Goal: Information Seeking & Learning: Learn about a topic

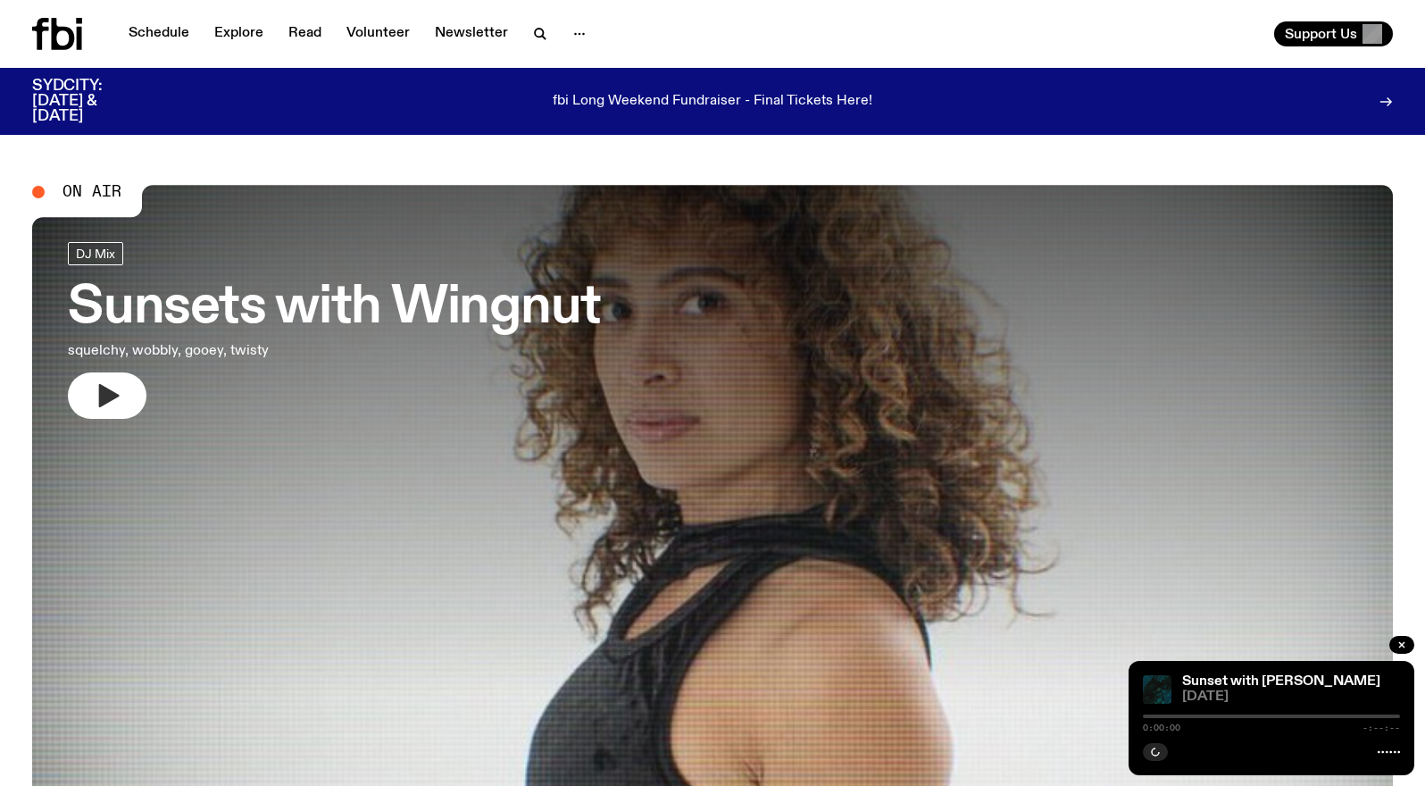
click at [103, 396] on icon "button" at bounding box center [109, 395] width 21 height 23
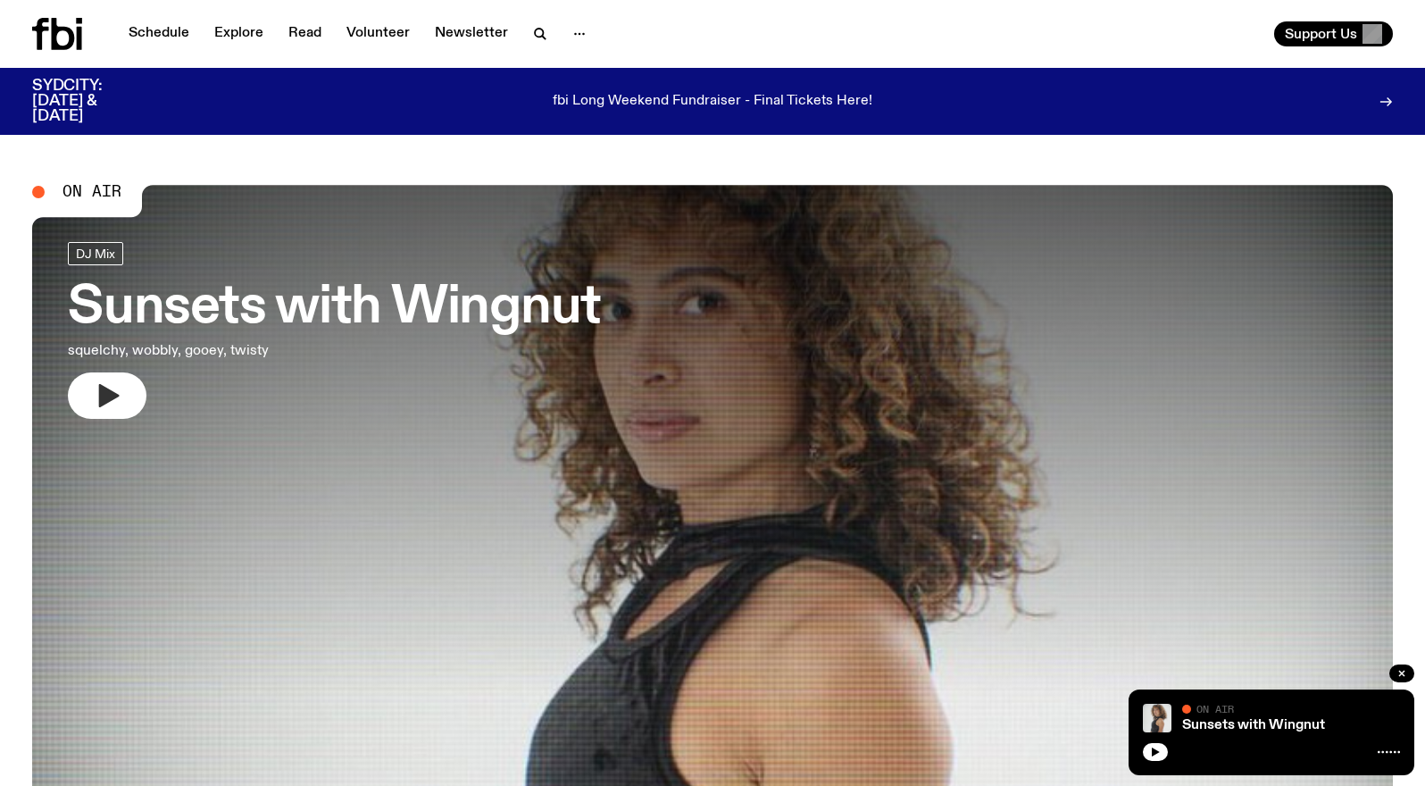
click at [104, 397] on icon "button" at bounding box center [109, 395] width 21 height 23
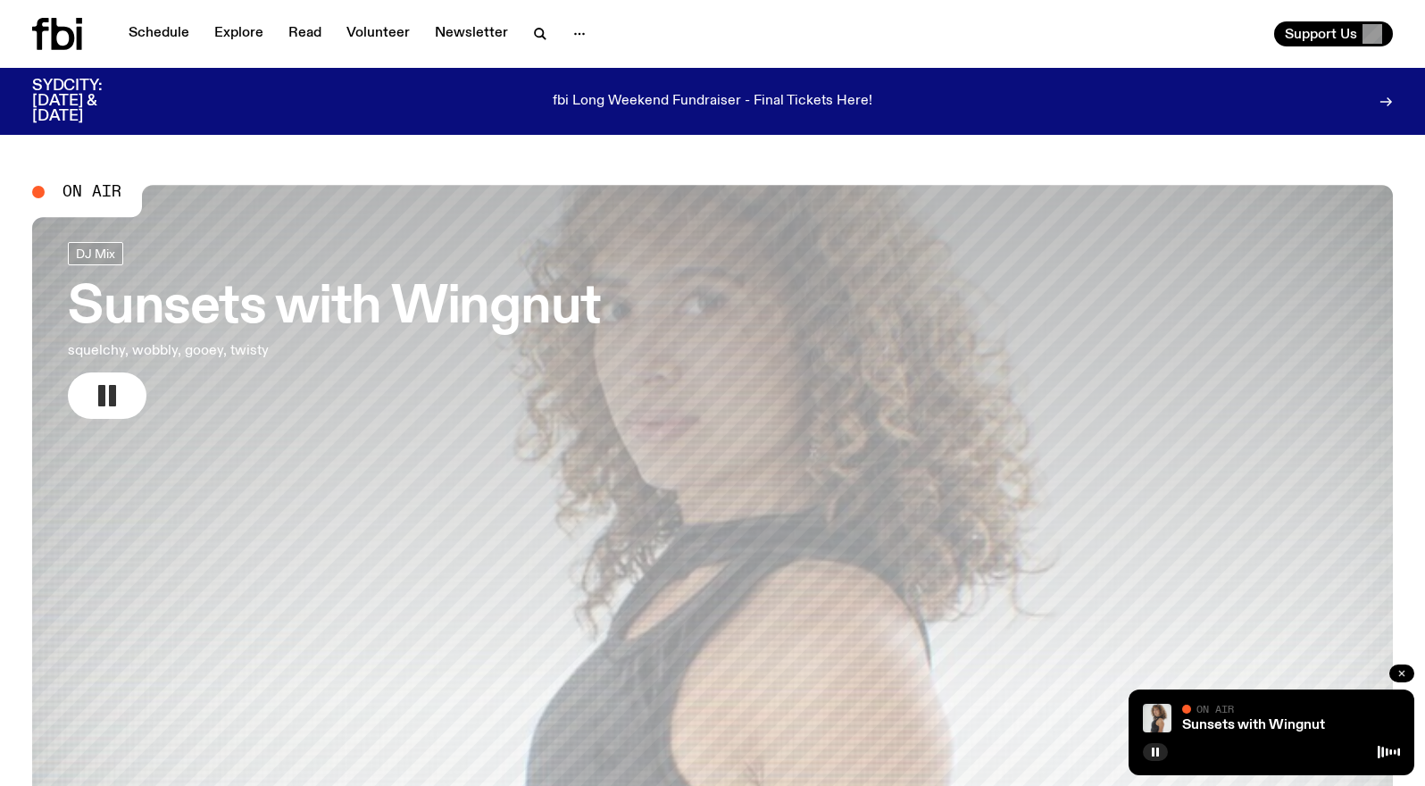
click at [1402, 671] on icon "button" at bounding box center [1401, 673] width 11 height 11
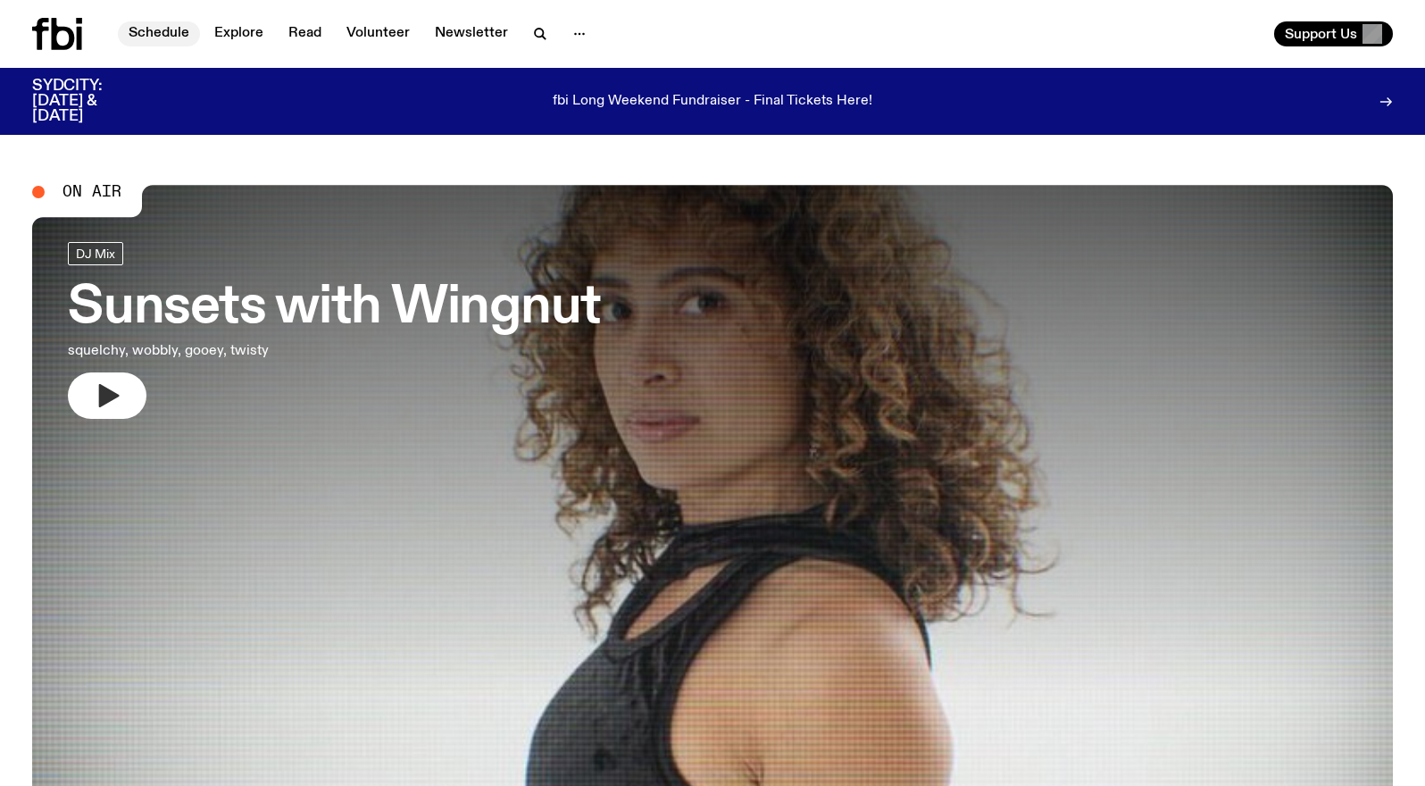
click at [179, 34] on link "Schedule" at bounding box center [159, 33] width 82 height 25
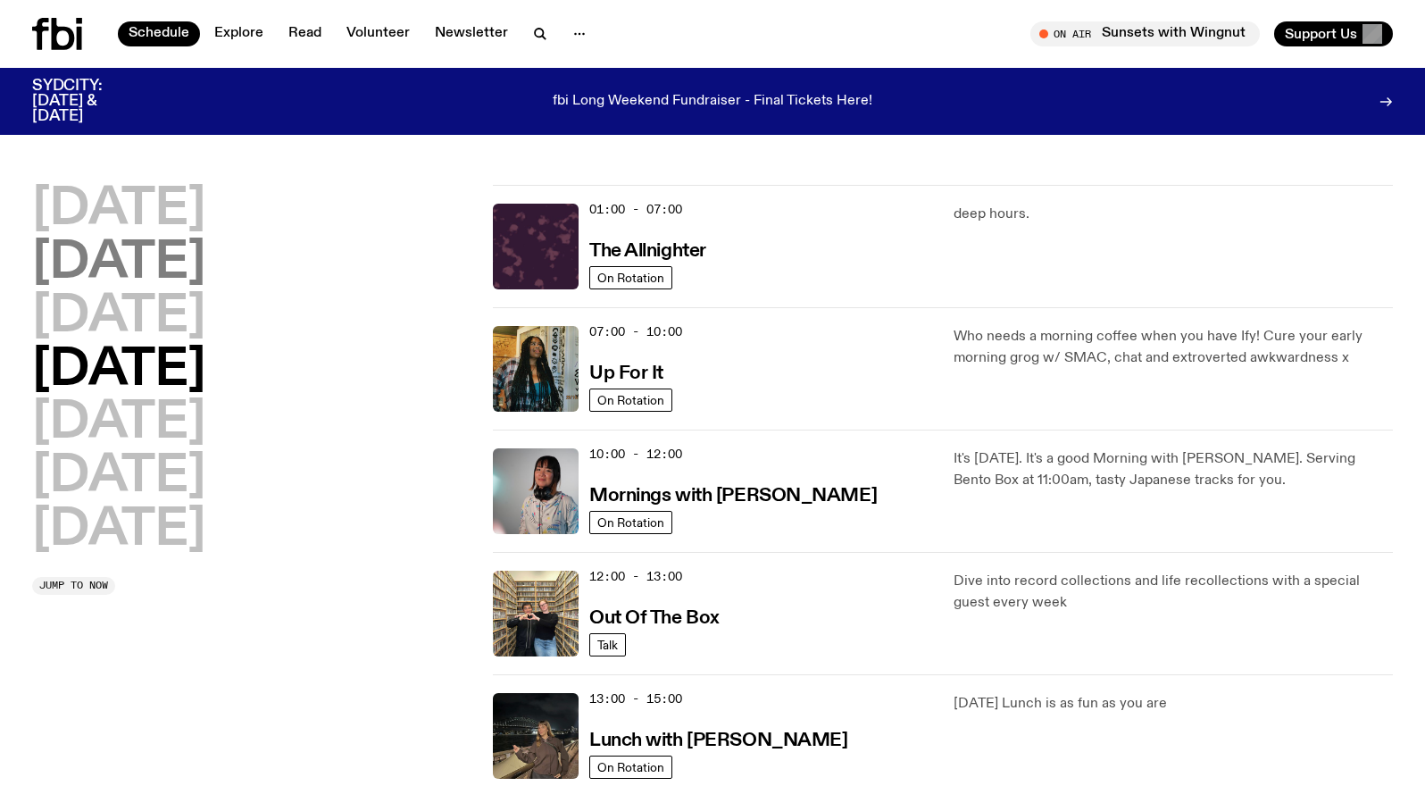
click at [117, 253] on h2 "[DATE]" at bounding box center [118, 263] width 173 height 50
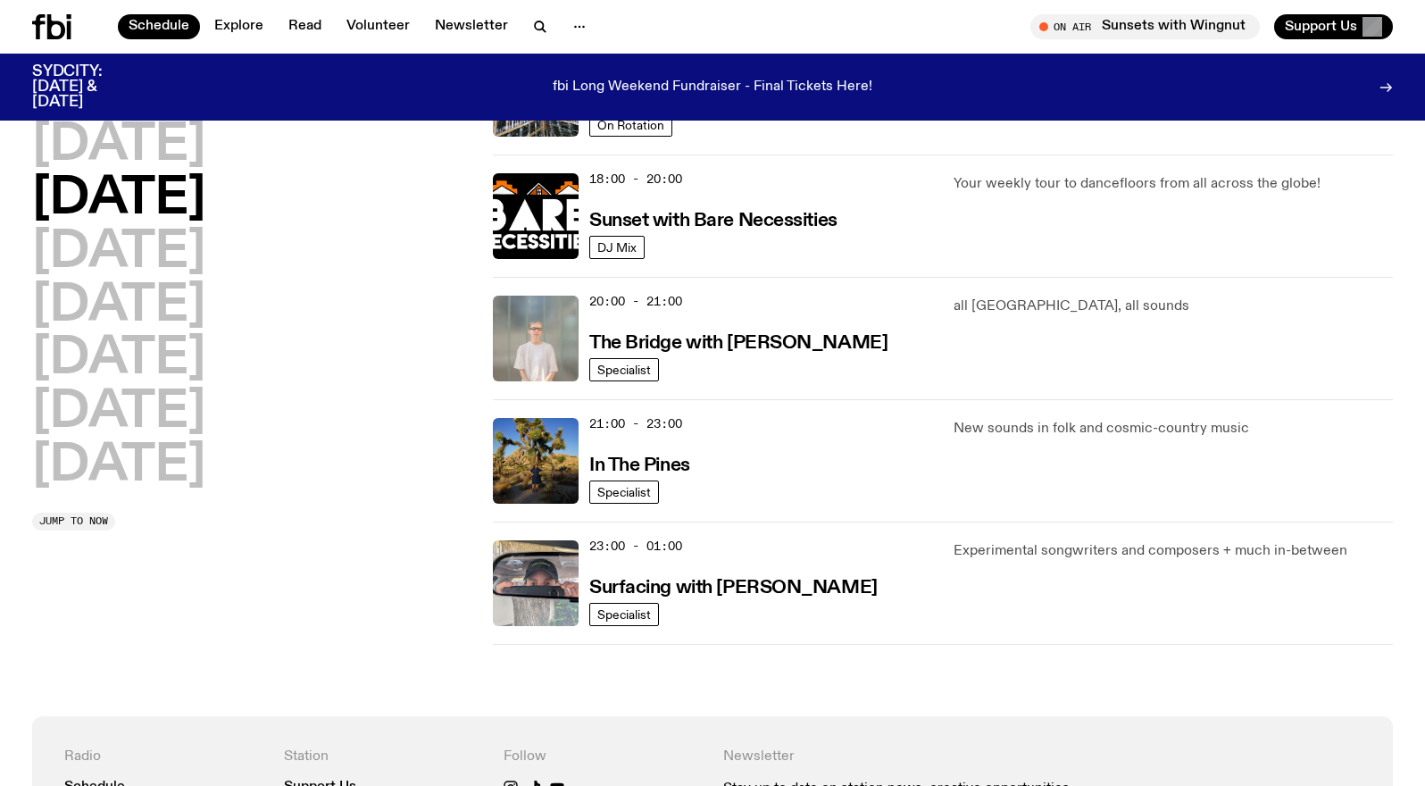
scroll to position [822, 0]
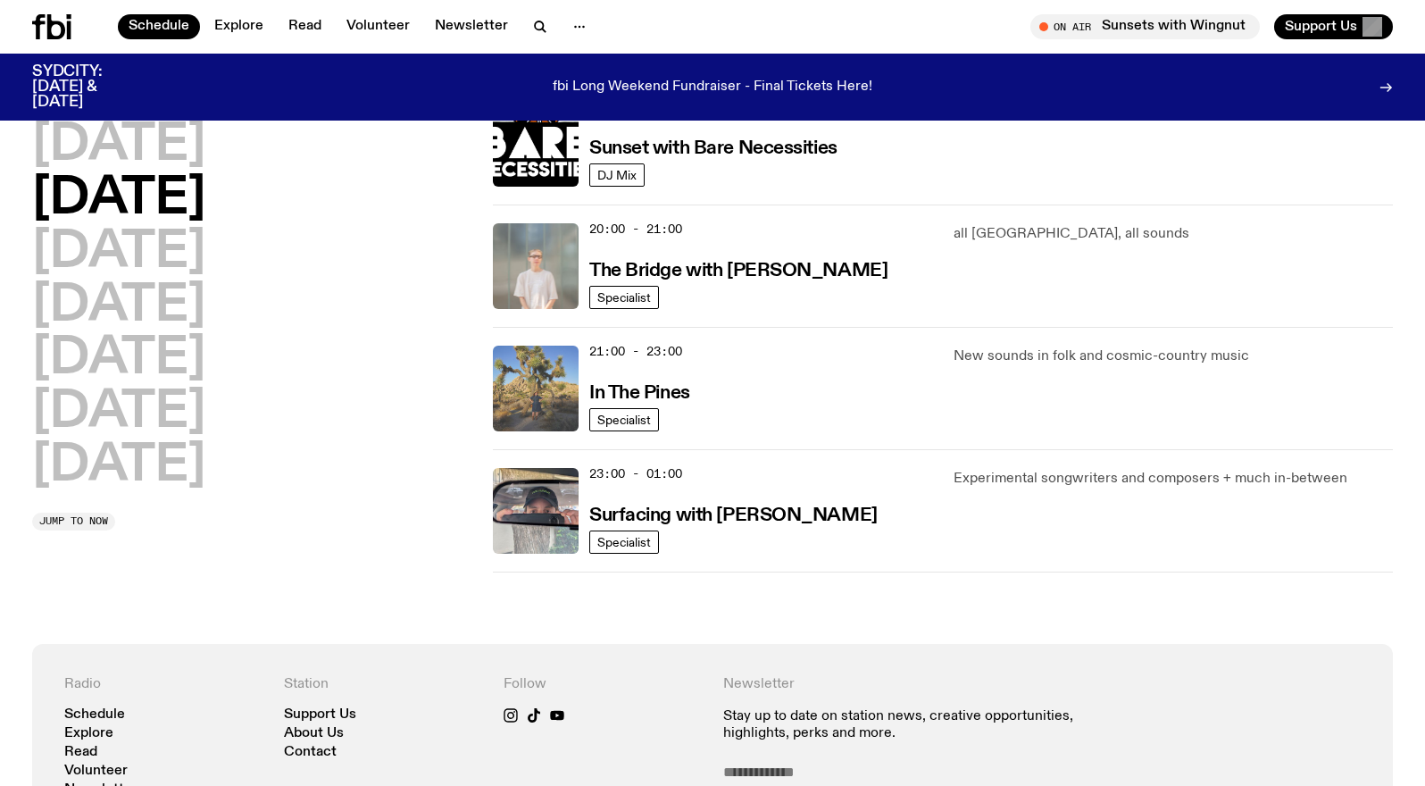
click at [533, 380] on img at bounding box center [536, 389] width 86 height 86
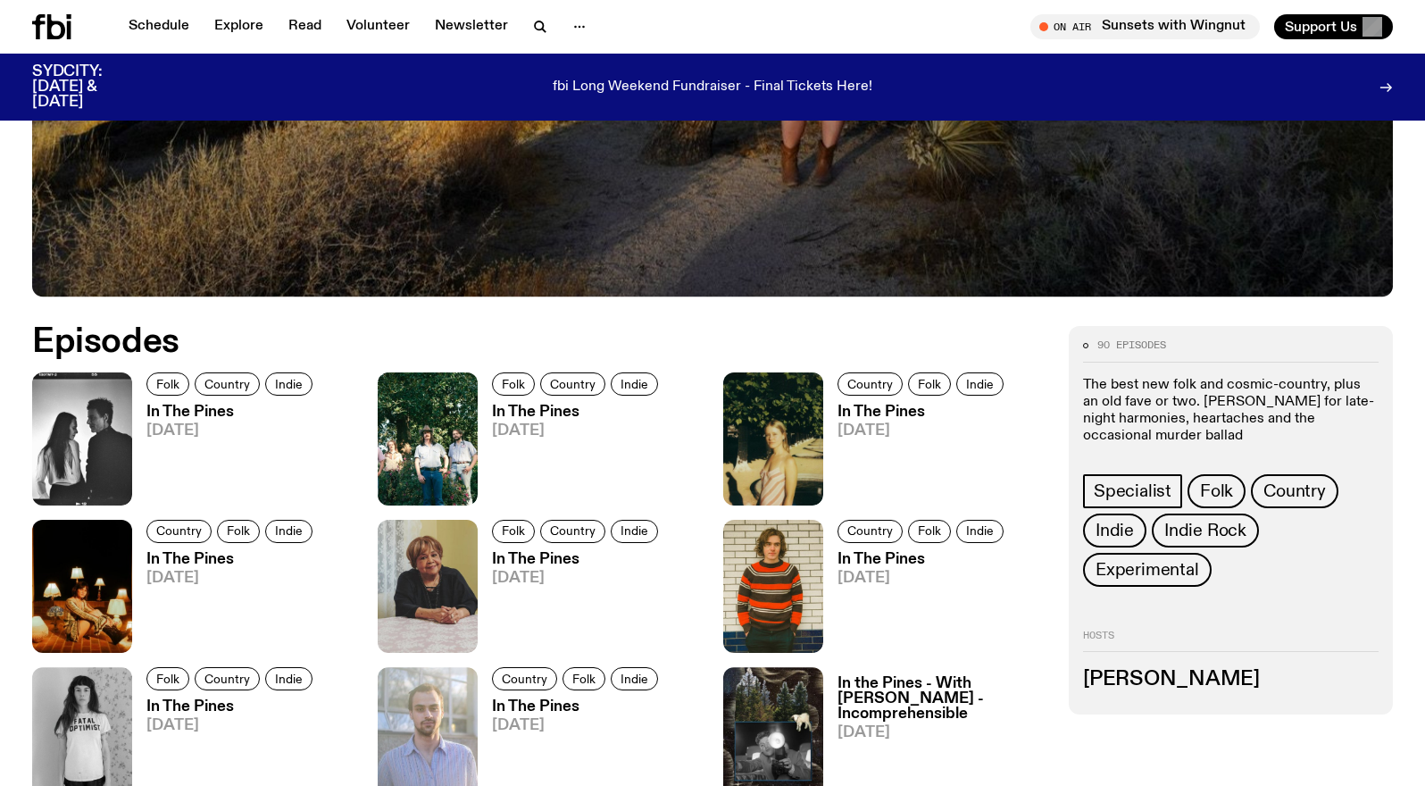
scroll to position [824, 0]
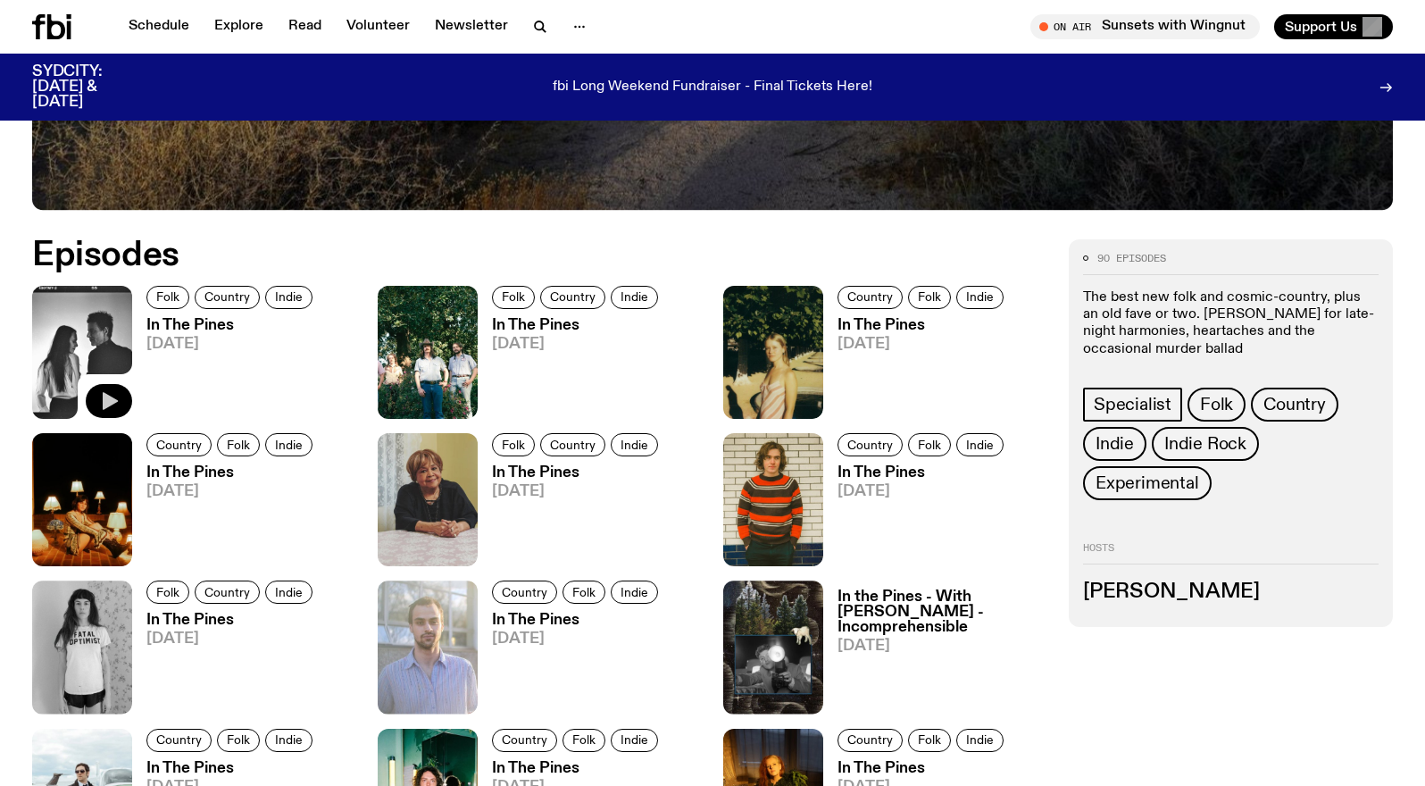
click at [112, 399] on icon "button" at bounding box center [110, 401] width 15 height 18
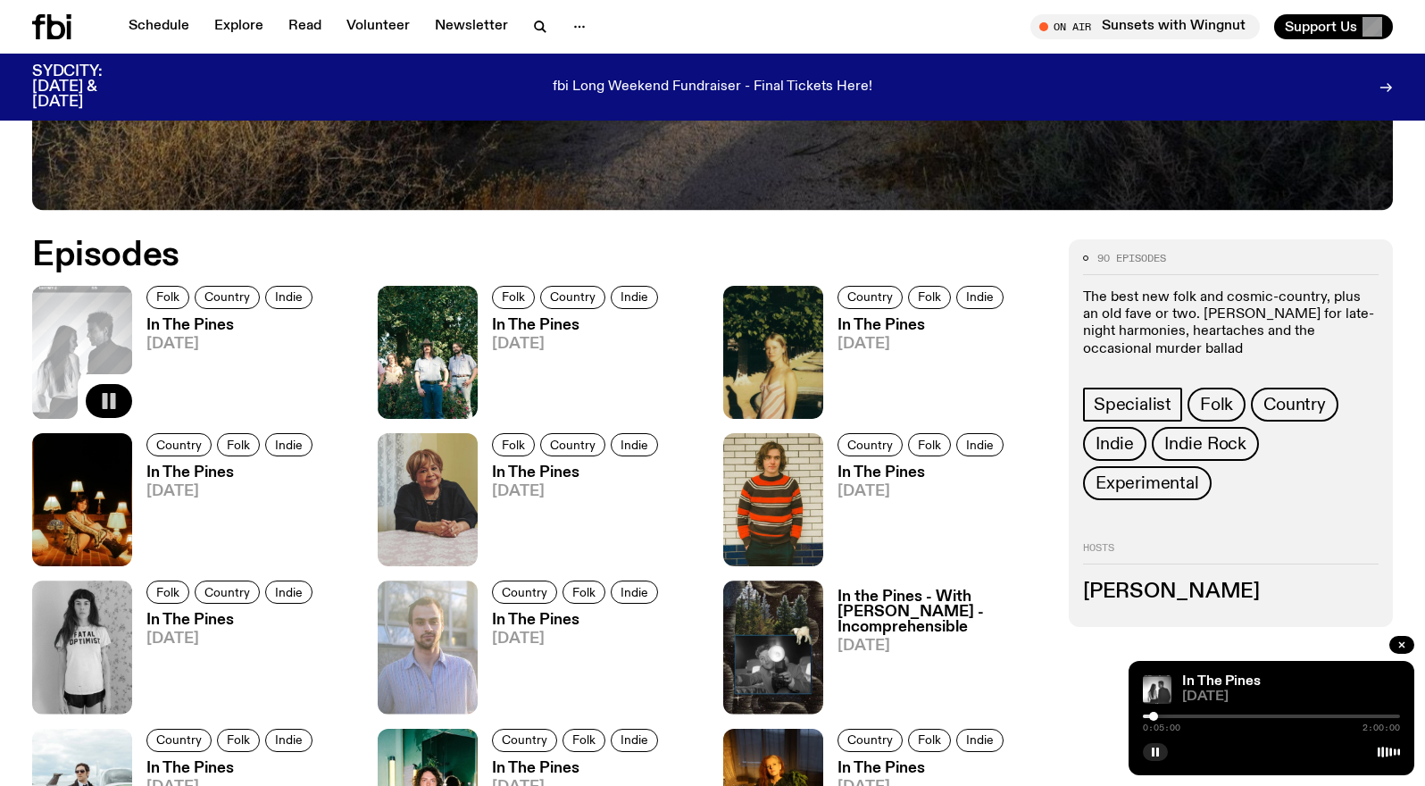
drag, startPoint x: 1146, startPoint y: 716, endPoint x: 1155, endPoint y: 717, distance: 9.0
click at [1154, 717] on div at bounding box center [1153, 716] width 9 height 9
click at [1159, 713] on div at bounding box center [1159, 716] width 9 height 9
